Goal: Task Accomplishment & Management: Manage account settings

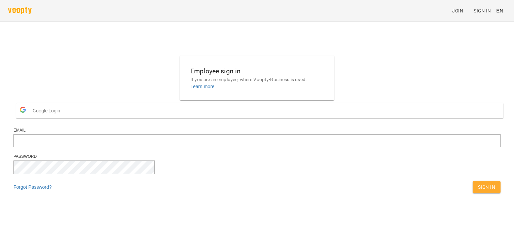
click at [64, 117] on span "Google Login" at bounding box center [48, 110] width 31 height 13
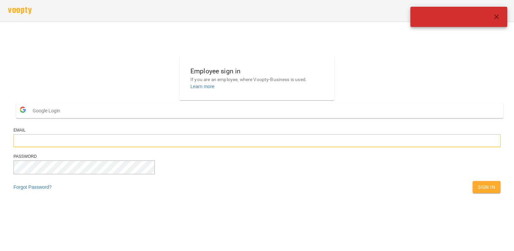
click at [215, 147] on input "email" at bounding box center [256, 140] width 487 height 13
type input "**********"
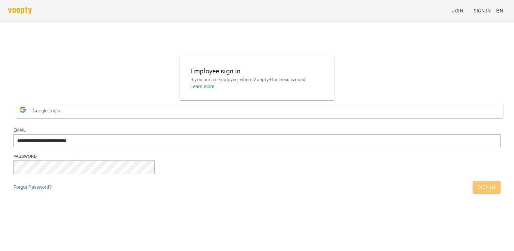
click at [478, 191] on span "Sign In" at bounding box center [486, 187] width 17 height 8
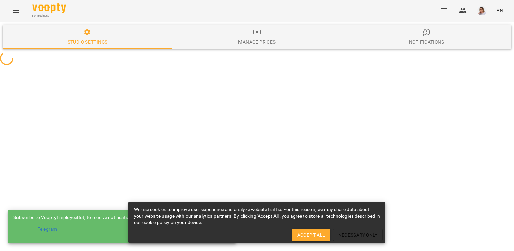
select select "**"
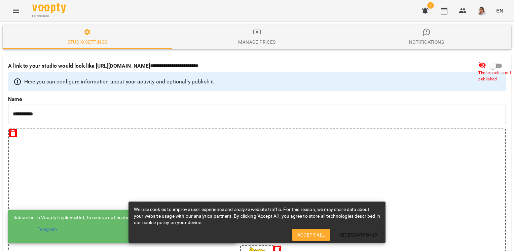
click at [15, 15] on button "Menu" at bounding box center [16, 11] width 16 height 16
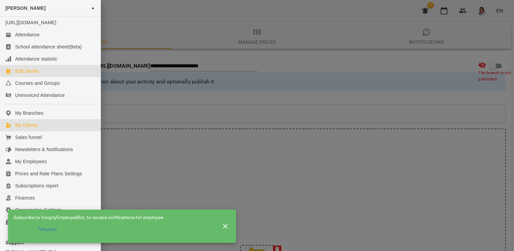
click at [44, 131] on link "My Clients" at bounding box center [50, 125] width 101 height 12
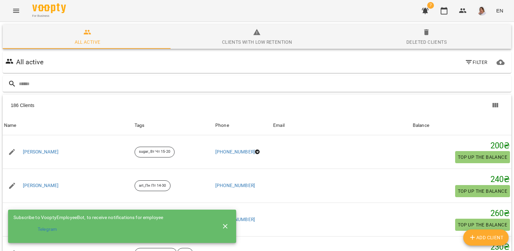
click at [11, 16] on button "Menu" at bounding box center [16, 11] width 16 height 16
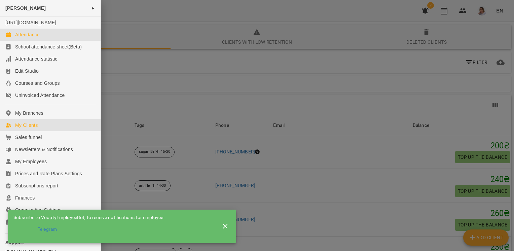
click at [27, 38] on div "Attendance" at bounding box center [27, 34] width 25 height 7
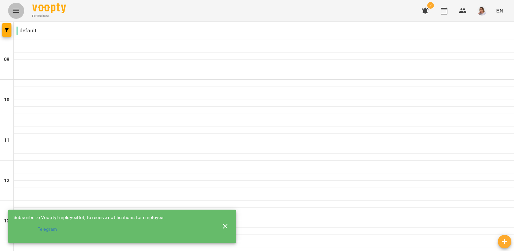
click at [10, 12] on button "Menu" at bounding box center [16, 11] width 16 height 16
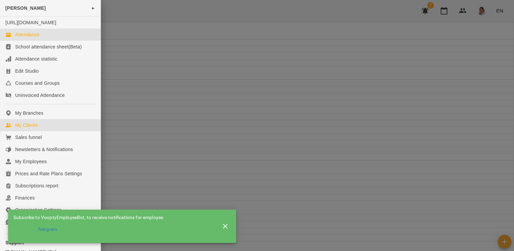
click at [37, 128] on div "My Clients" at bounding box center [26, 125] width 23 height 7
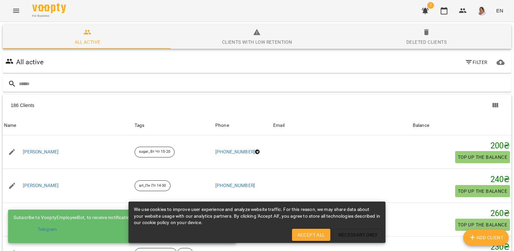
click at [425, 15] on button "button" at bounding box center [425, 11] width 16 height 16
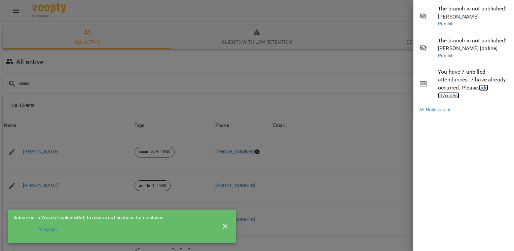
click at [454, 96] on link "add invoices!" at bounding box center [463, 91] width 50 height 14
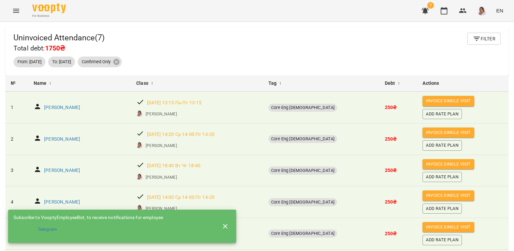
click at [474, 38] on icon "button" at bounding box center [476, 39] width 8 height 8
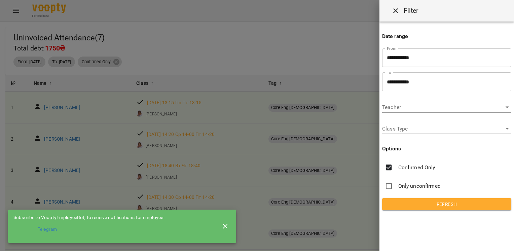
click at [407, 103] on body "For Business 7 EN Subscribe to VooptyEmployeeBot, to receive notifications for …" at bounding box center [257, 136] width 514 height 273
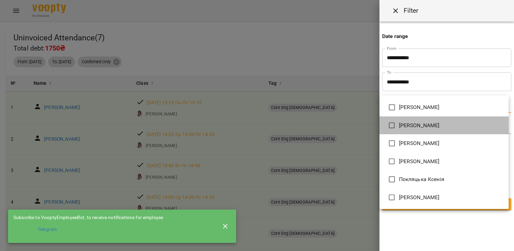
click at [409, 126] on span "[PERSON_NAME]" at bounding box center [419, 125] width 41 height 8
type input "**********"
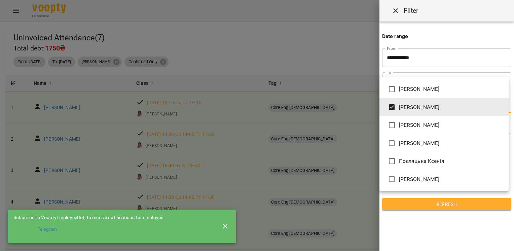
click at [430, 205] on div at bounding box center [257, 125] width 514 height 251
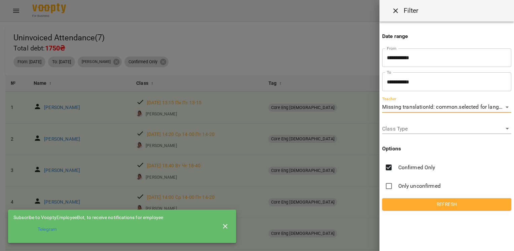
click at [430, 205] on span "Refresh" at bounding box center [446, 204] width 118 height 8
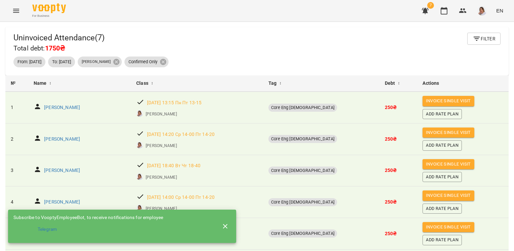
click at [479, 42] on span "Filter" at bounding box center [483, 39] width 23 height 8
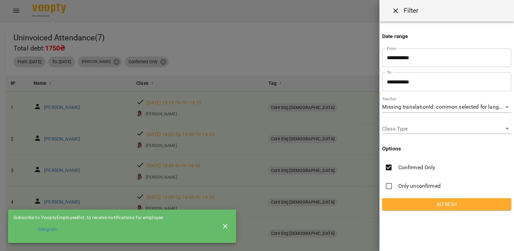
click at [276, 43] on div at bounding box center [257, 125] width 514 height 251
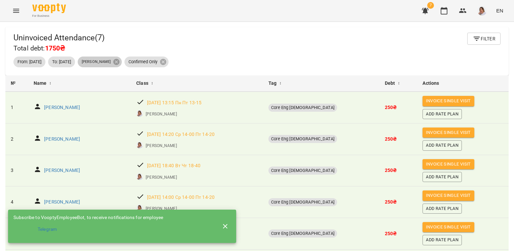
click at [119, 62] on icon at bounding box center [116, 62] width 6 height 6
click at [120, 63] on icon at bounding box center [116, 61] width 7 height 7
